Goal: Task Accomplishment & Management: Use online tool/utility

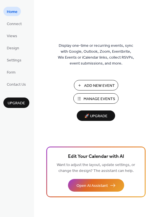
click at [105, 85] on span "Add New Event" at bounding box center [99, 86] width 31 height 6
click at [93, 99] on span "Manage Events" at bounding box center [100, 99] width 32 height 6
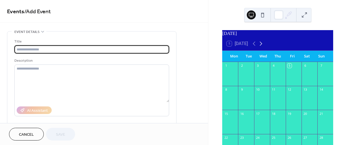
click at [261, 47] on icon at bounding box center [260, 43] width 7 height 7
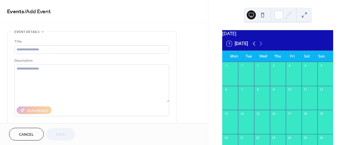
click at [254, 46] on icon at bounding box center [254, 44] width 3 height 4
click at [306, 14] on button at bounding box center [304, 14] width 9 height 9
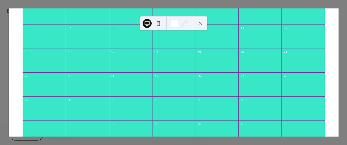
scroll to position [64, 0]
click at [29, 99] on div "29" at bounding box center [26, 100] width 4 height 4
click at [33, 105] on div at bounding box center [44, 111] width 43 height 14
click at [29, 100] on div "29" at bounding box center [26, 100] width 4 height 4
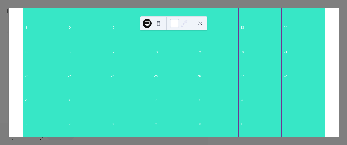
click at [29, 101] on div "29" at bounding box center [26, 100] width 4 height 4
click at [184, 23] on icon at bounding box center [185, 22] width 5 height 5
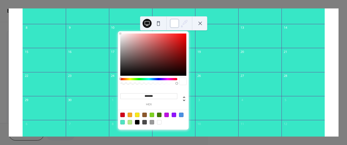
click at [174, 23] on div at bounding box center [174, 23] width 9 height 9
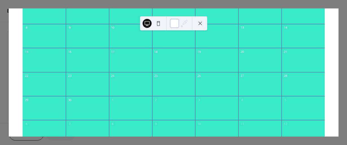
click at [176, 23] on div at bounding box center [174, 23] width 9 height 9
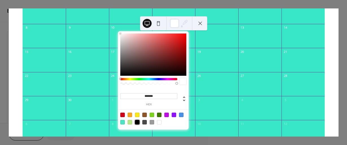
click at [136, 124] on div at bounding box center [137, 122] width 5 height 5
type input "*******"
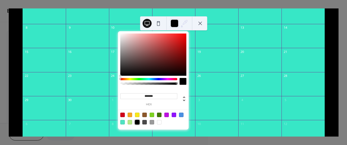
click at [98, 102] on div "30" at bounding box center [87, 100] width 43 height 8
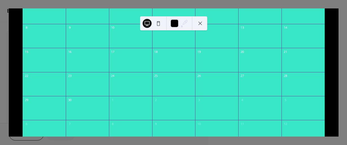
click at [29, 100] on div "29" at bounding box center [26, 100] width 4 height 4
click at [158, 22] on button at bounding box center [158, 23] width 9 height 9
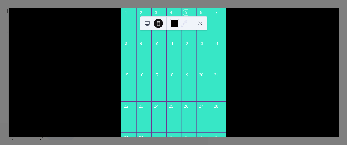
scroll to position [35, 0]
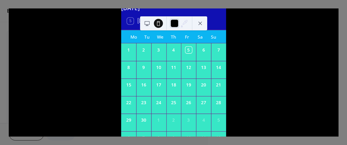
click at [173, 23] on div at bounding box center [174, 23] width 9 height 9
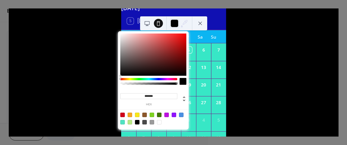
click at [146, 23] on button at bounding box center [147, 23] width 9 height 9
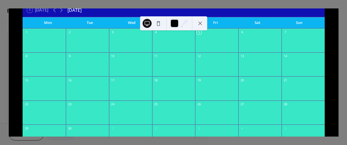
scroll to position [29, 0]
